Goal: Information Seeking & Learning: Learn about a topic

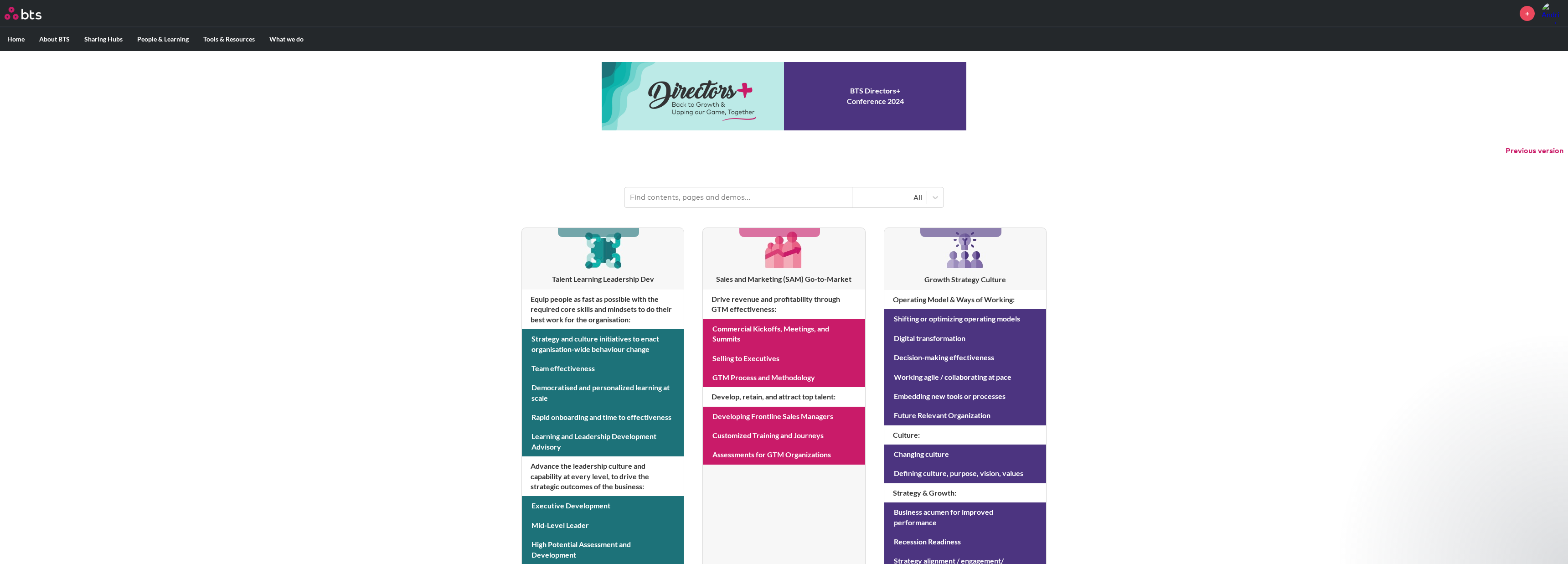
click at [901, 107] on link at bounding box center [783, 96] width 365 height 68
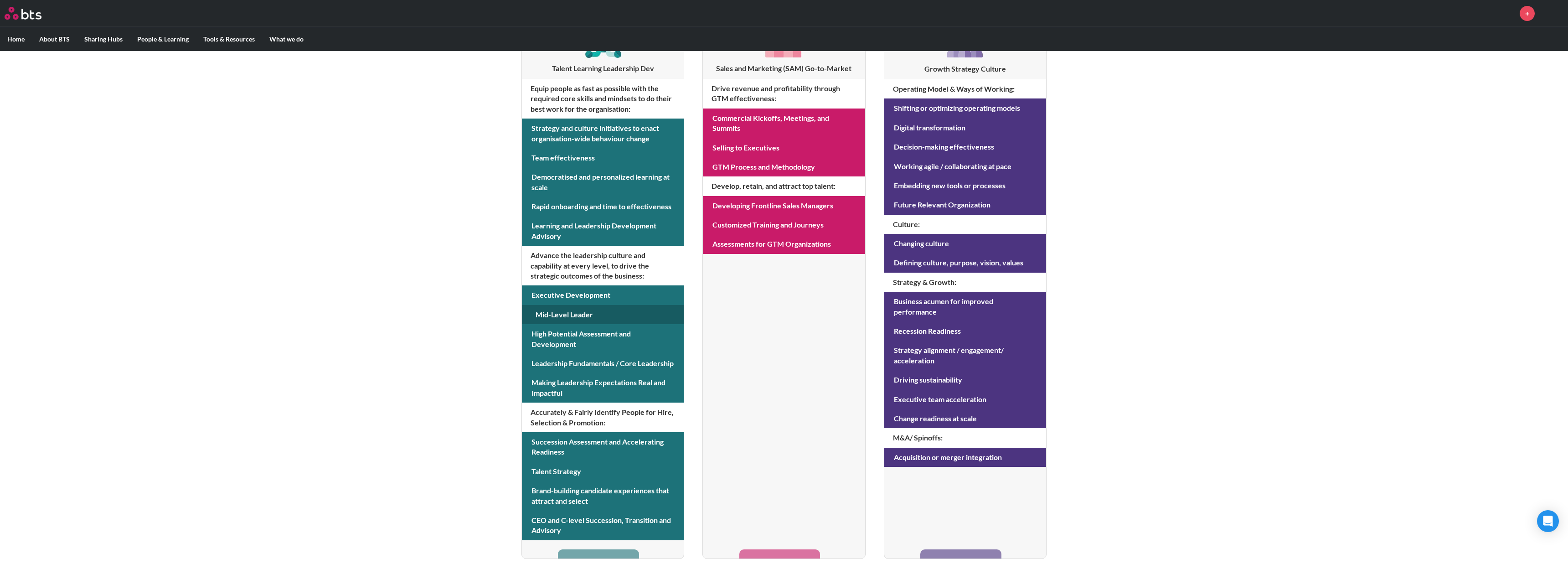
scroll to position [200, 0]
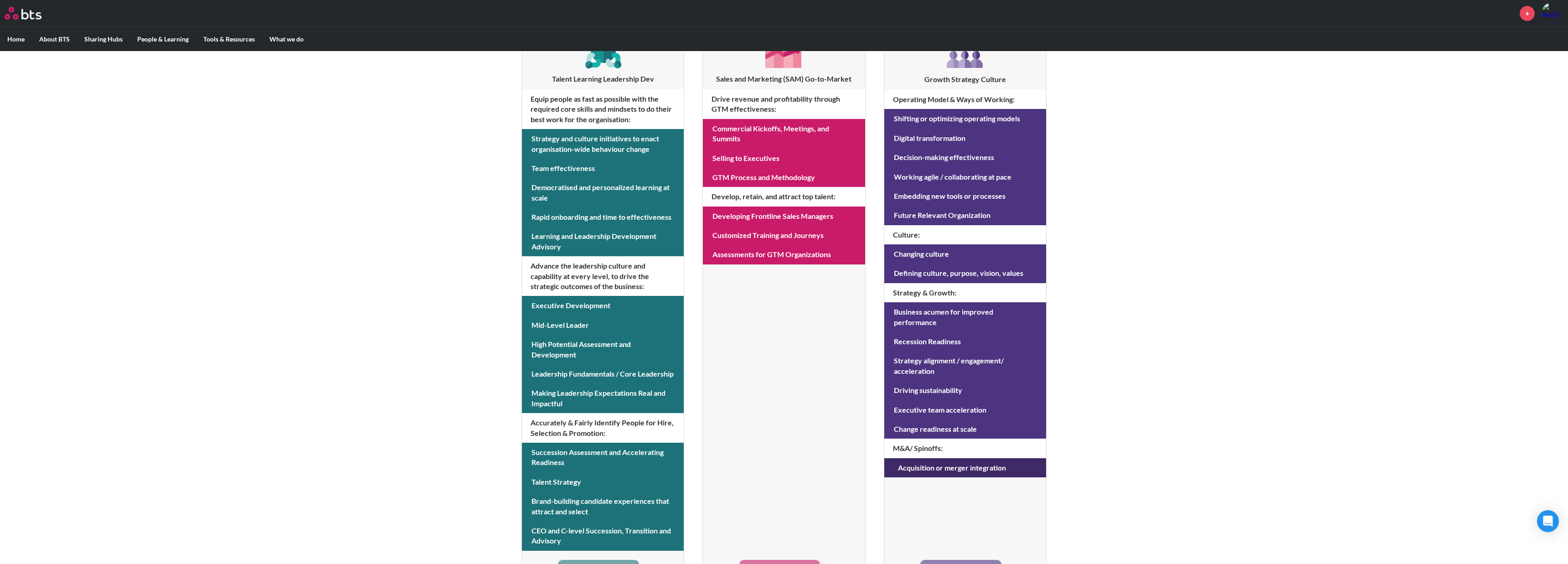
click at [926, 459] on link at bounding box center [965, 468] width 162 height 19
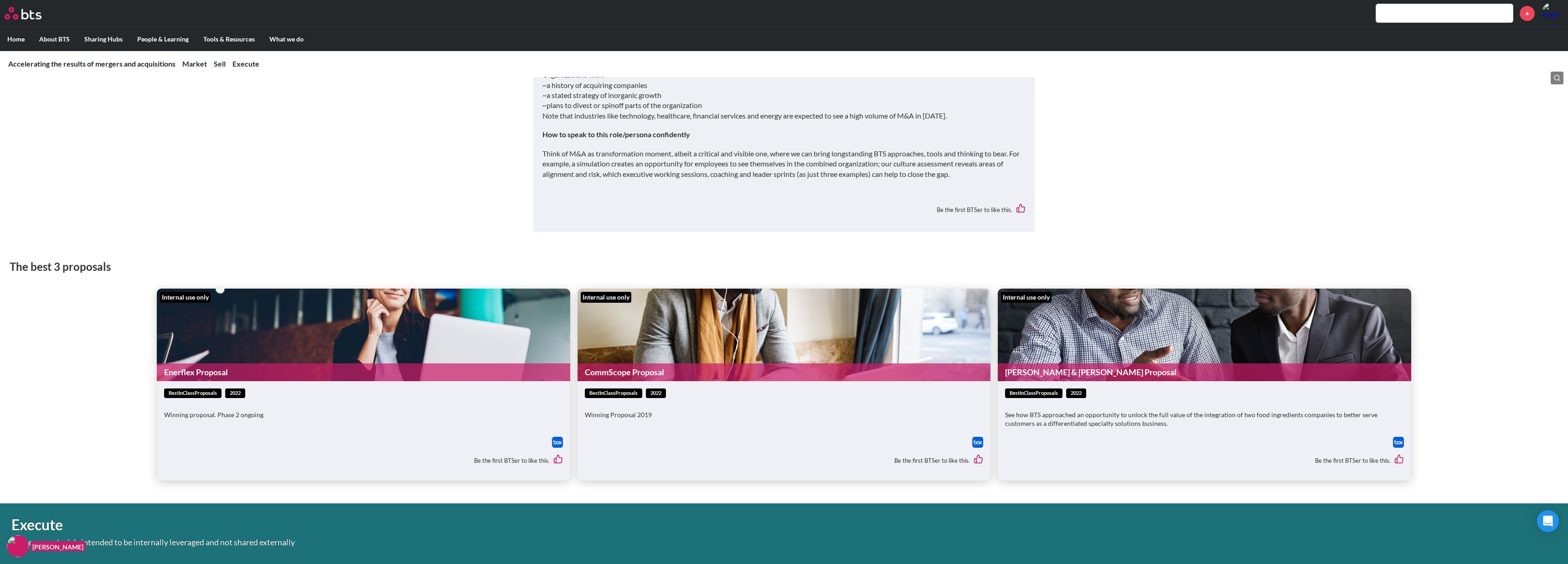
scroll to position [1786, 0]
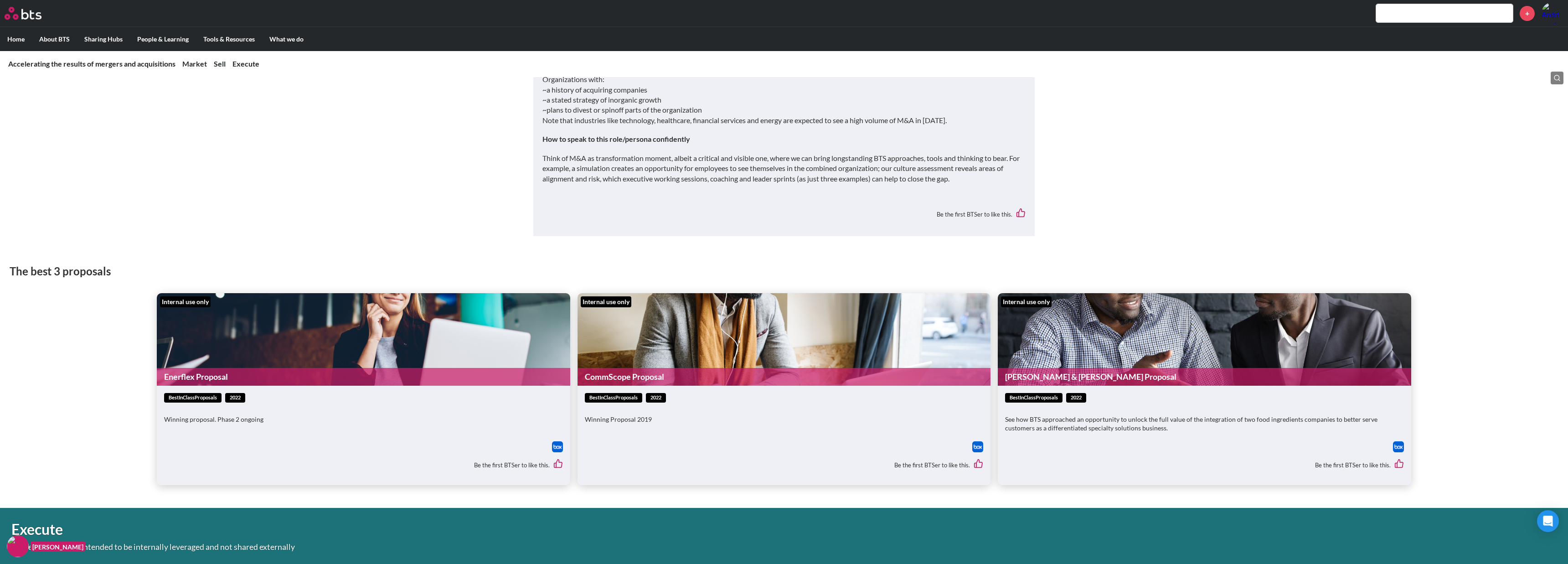
click at [429, 368] on link "Enerflex Proposal" at bounding box center [363, 376] width 413 height 18
click at [1421, 16] on input "text" at bounding box center [1444, 13] width 137 height 18
type input "why sales"
click at [1437, 71] on link "Load more results" at bounding box center [1444, 72] width 137 height 17
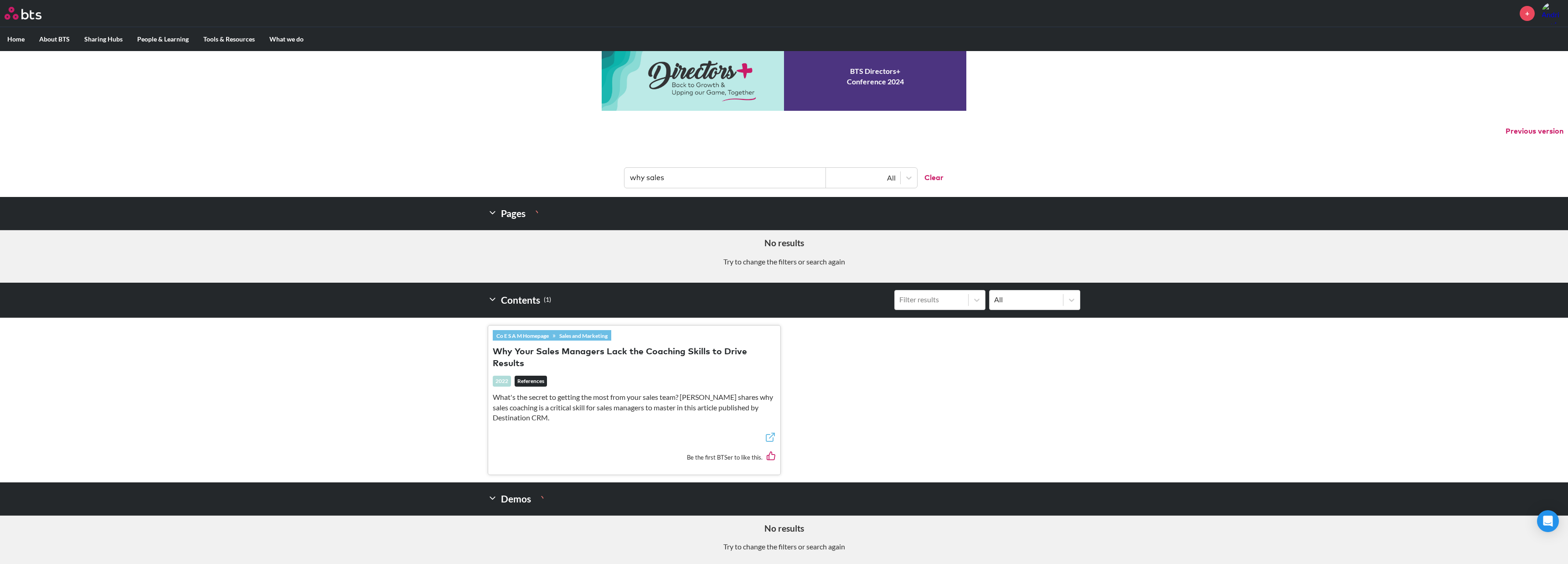
scroll to position [19, 0]
drag, startPoint x: 710, startPoint y: 180, endPoint x: 618, endPoint y: 179, distance: 92.0
click at [618, 179] on header "why sales All Clear" at bounding box center [784, 174] width 1568 height 48
type input "sales mindset"
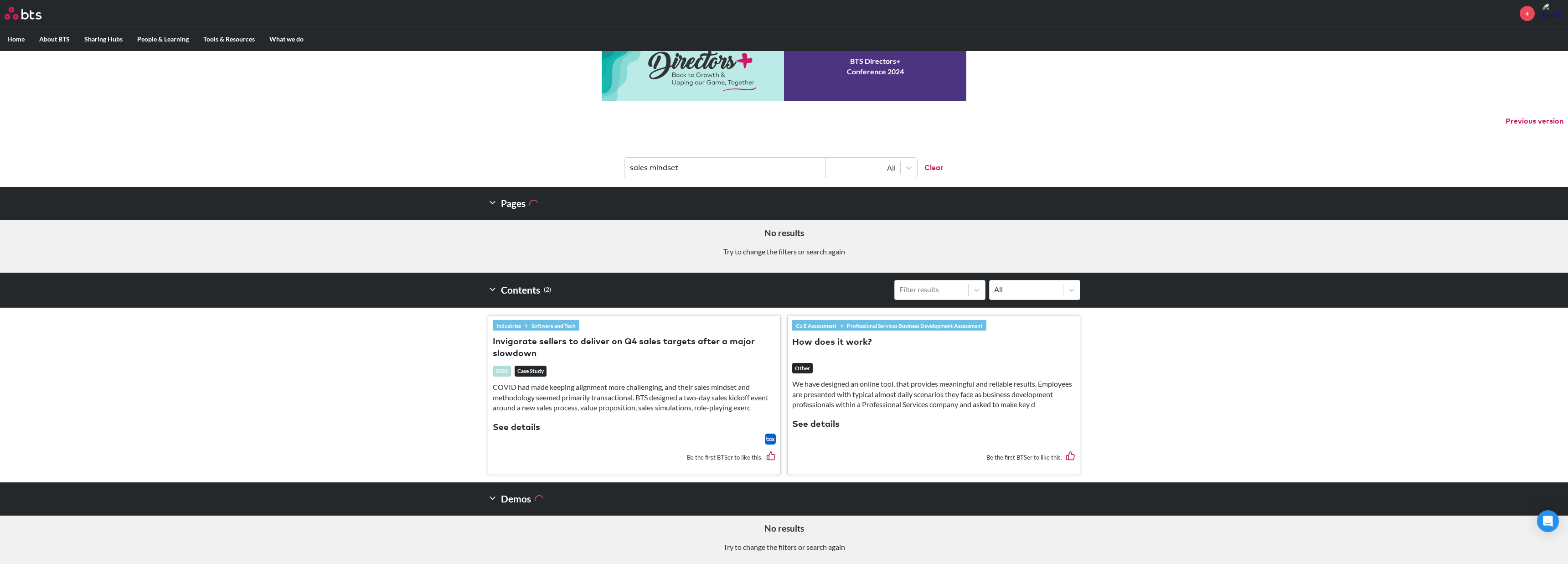
scroll to position [29, 0]
